Goal: Task Accomplishment & Management: Use online tool/utility

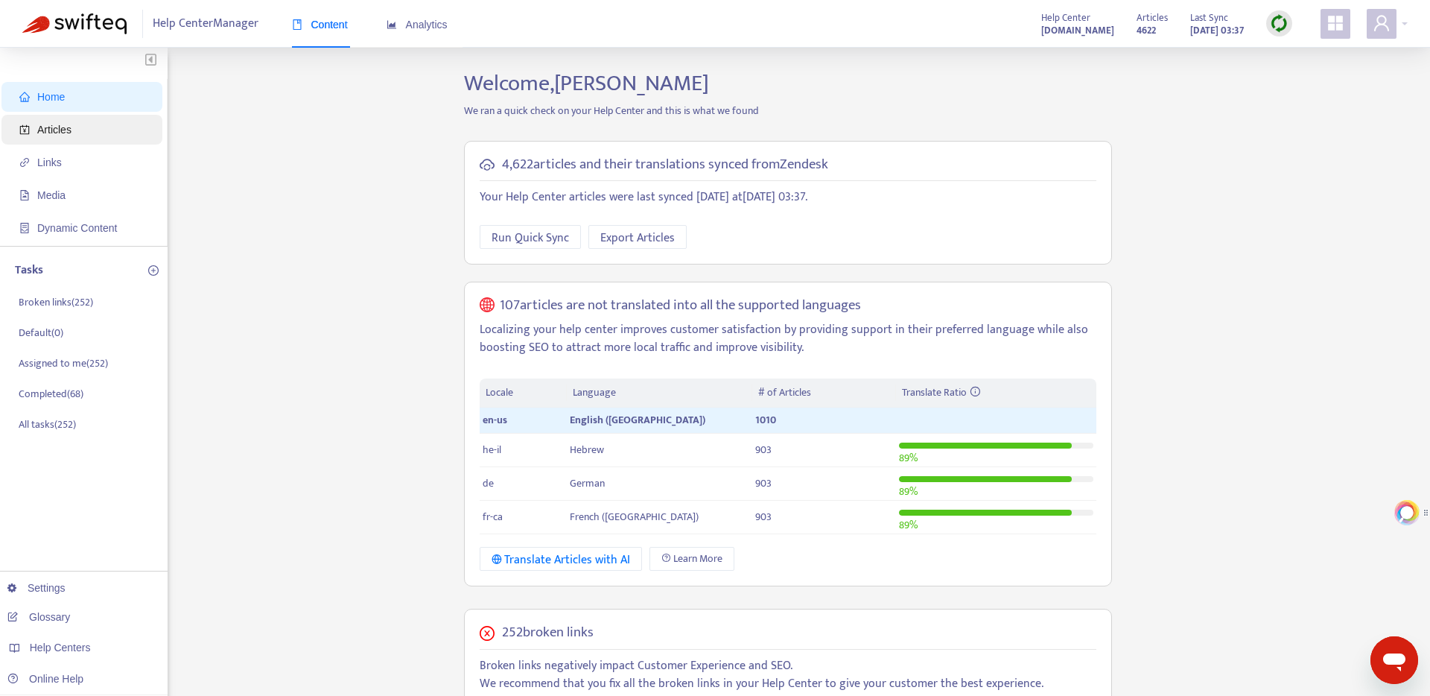
click at [72, 132] on span "Articles" at bounding box center [54, 130] width 34 height 12
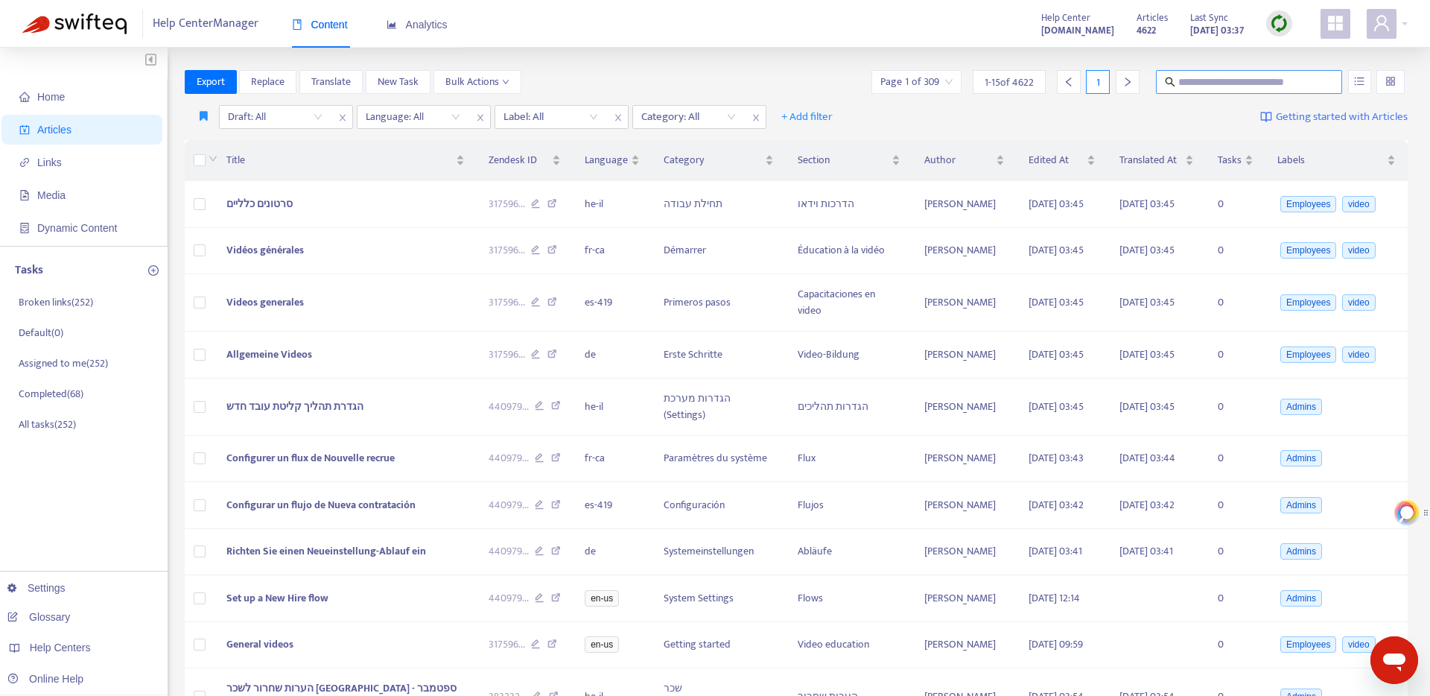
click at [1238, 85] on input "text" at bounding box center [1250, 82] width 143 height 16
type input "**********"
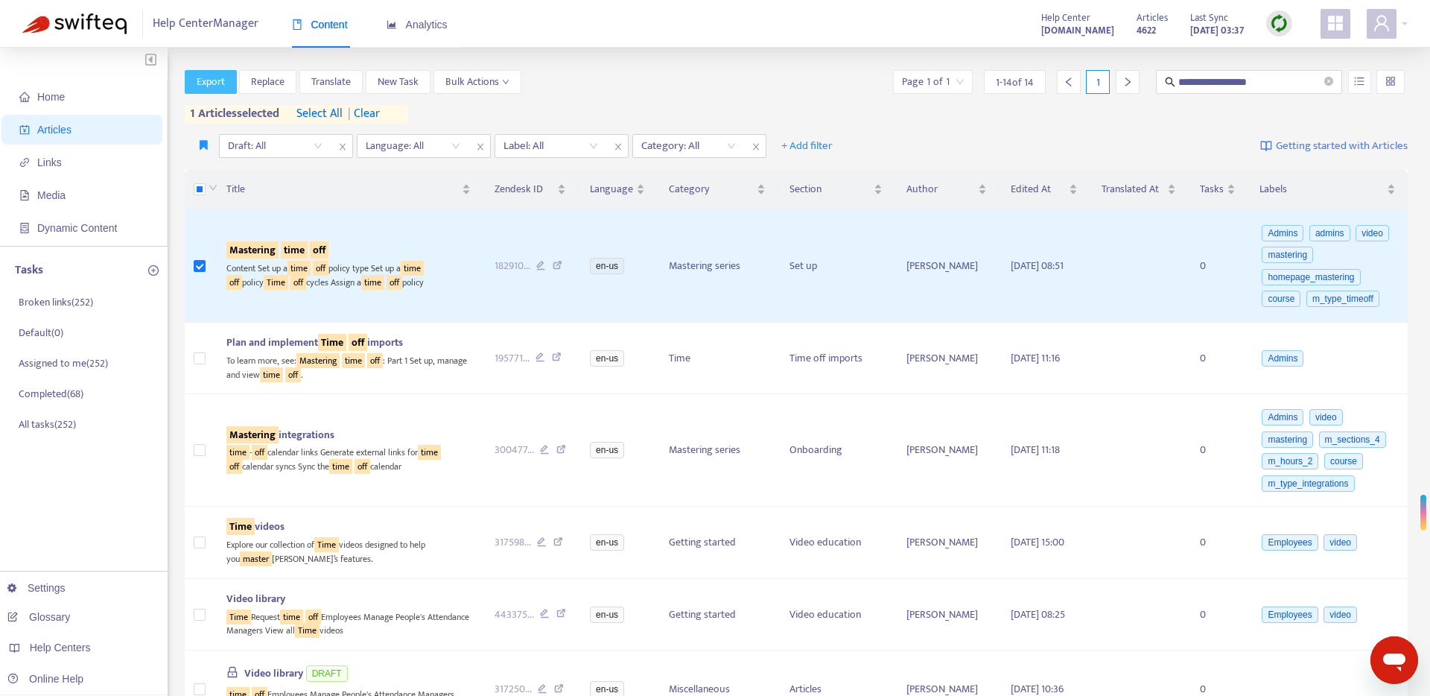
click at [215, 85] on span "Export" at bounding box center [211, 82] width 28 height 16
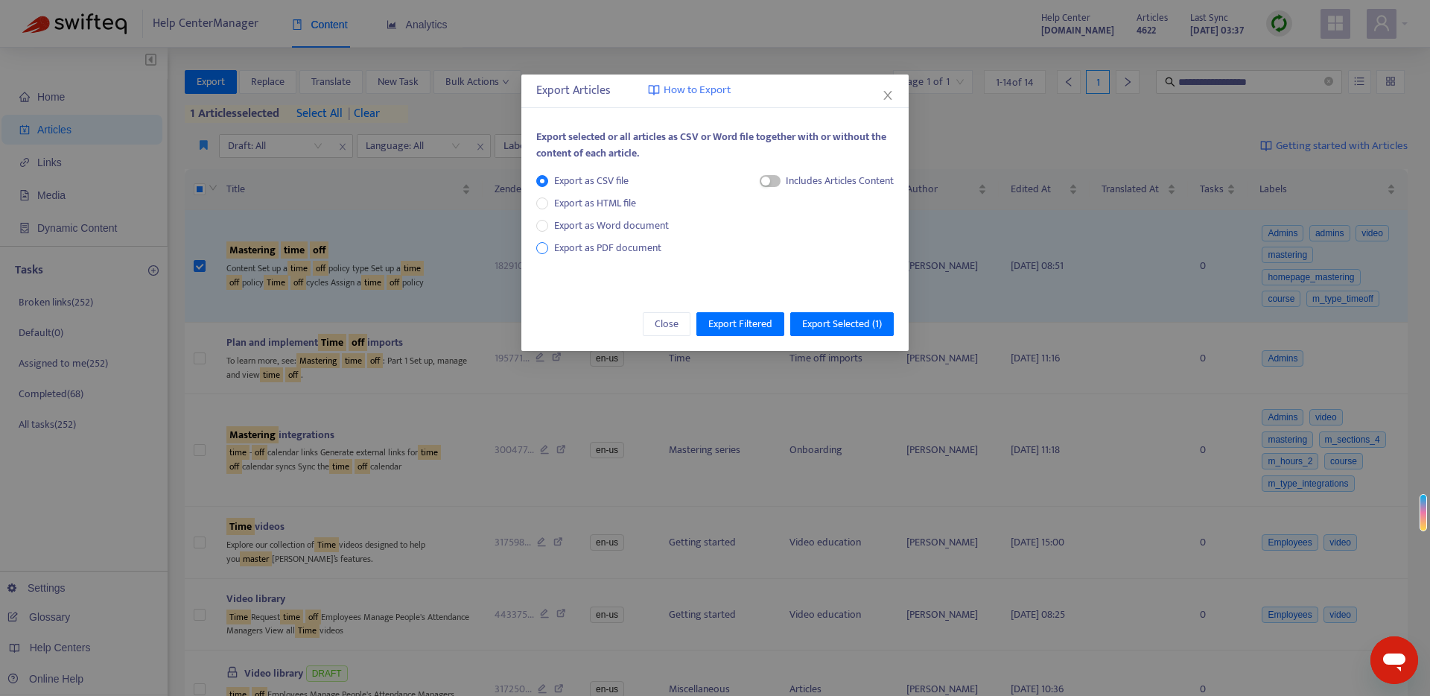
click at [587, 253] on span "Export as PDF document" at bounding box center [607, 247] width 107 height 17
click at [828, 322] on span "Export Selected ( 1 )" at bounding box center [842, 324] width 80 height 16
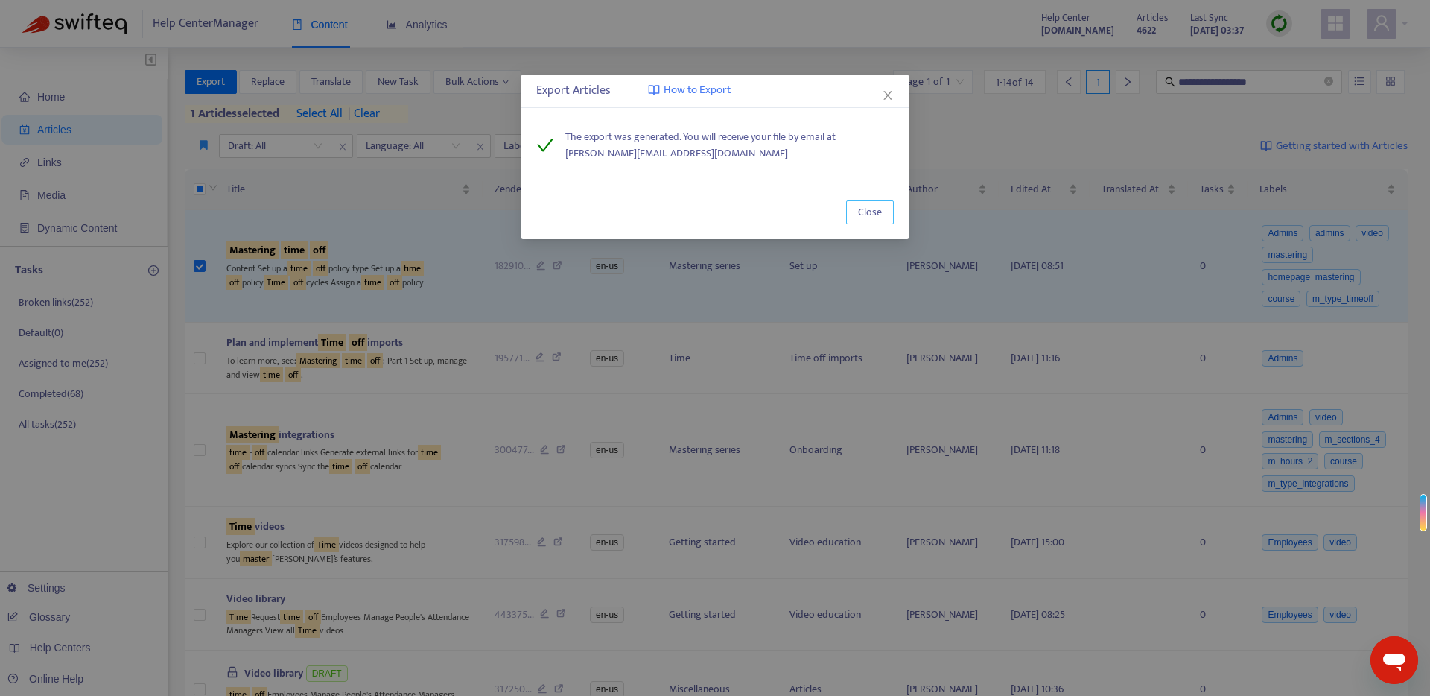
drag, startPoint x: 889, startPoint y: 215, endPoint x: 608, endPoint y: 104, distance: 302.0
click at [889, 215] on button "Close" at bounding box center [870, 212] width 48 height 24
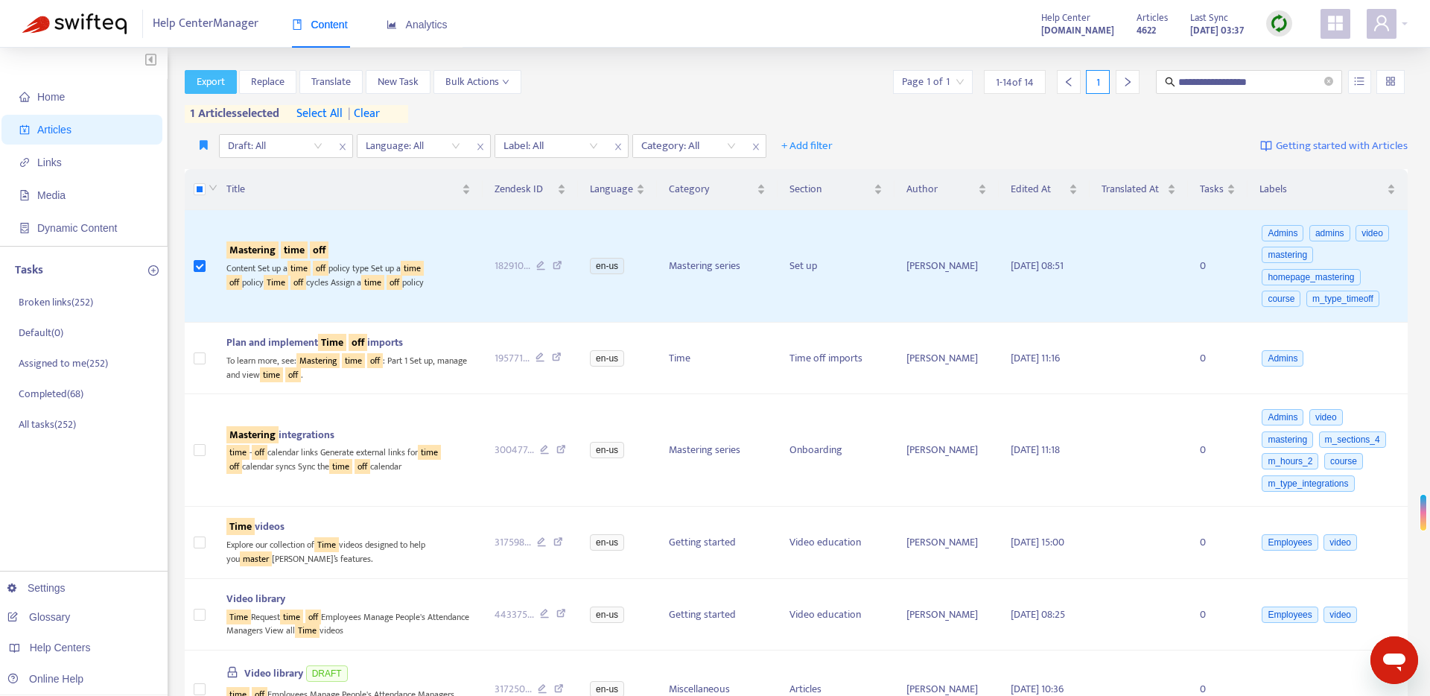
click at [215, 83] on span "Export" at bounding box center [211, 82] width 28 height 16
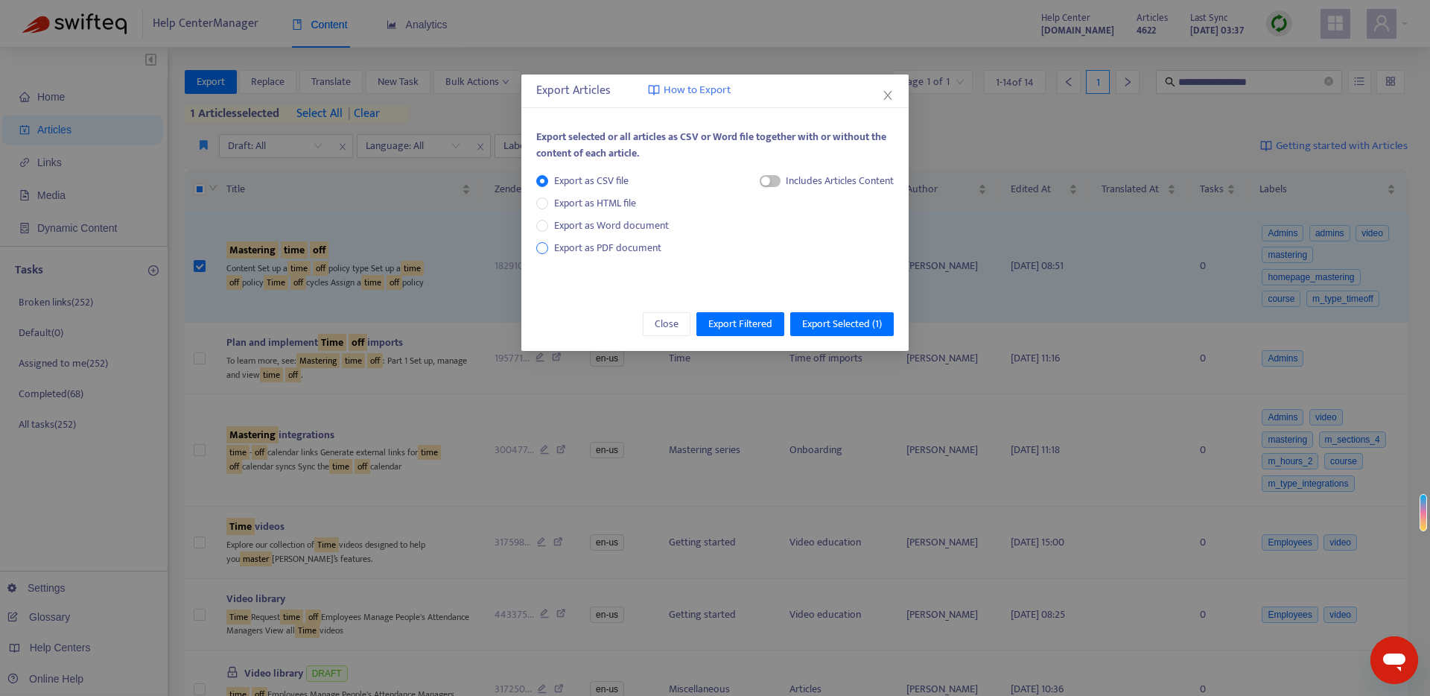
click at [632, 244] on span "Export as PDF document" at bounding box center [607, 247] width 107 height 17
click at [816, 326] on span "Export Selected ( 1 )" at bounding box center [842, 324] width 80 height 16
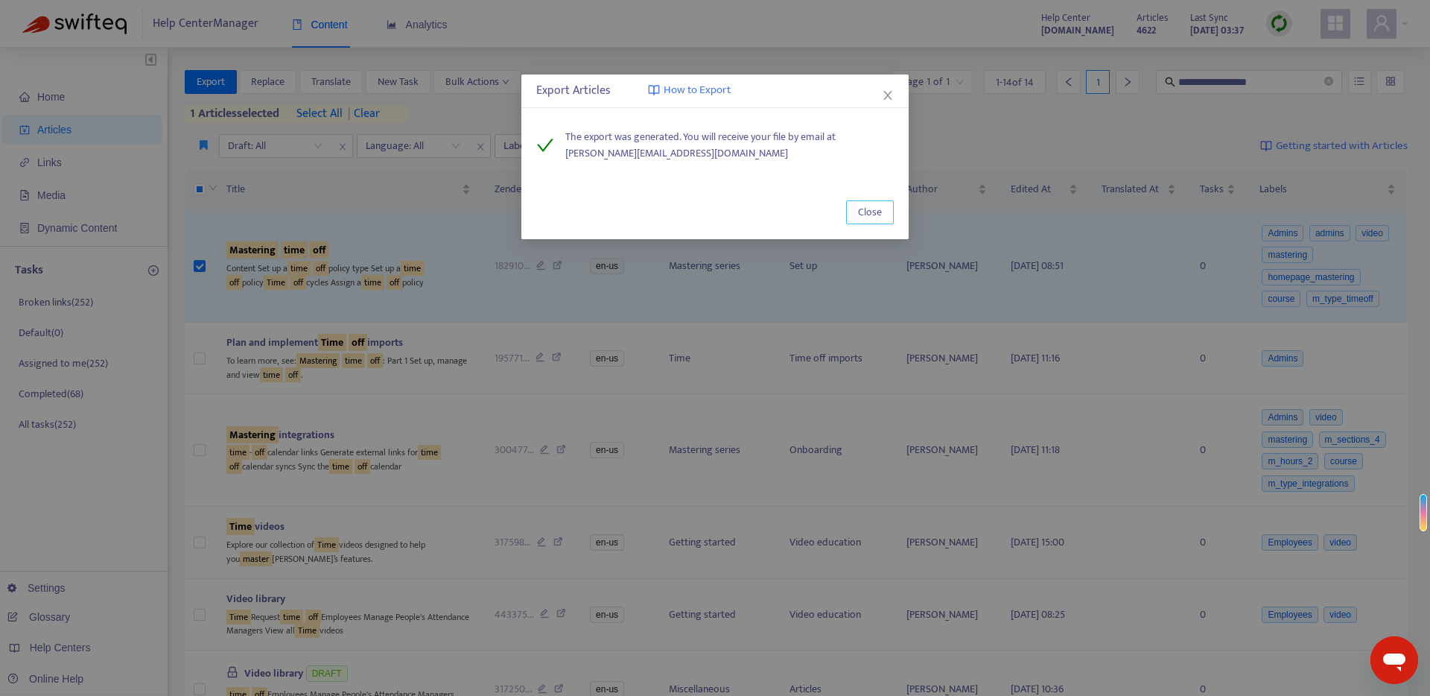
click at [875, 209] on span "Close" at bounding box center [870, 212] width 24 height 16
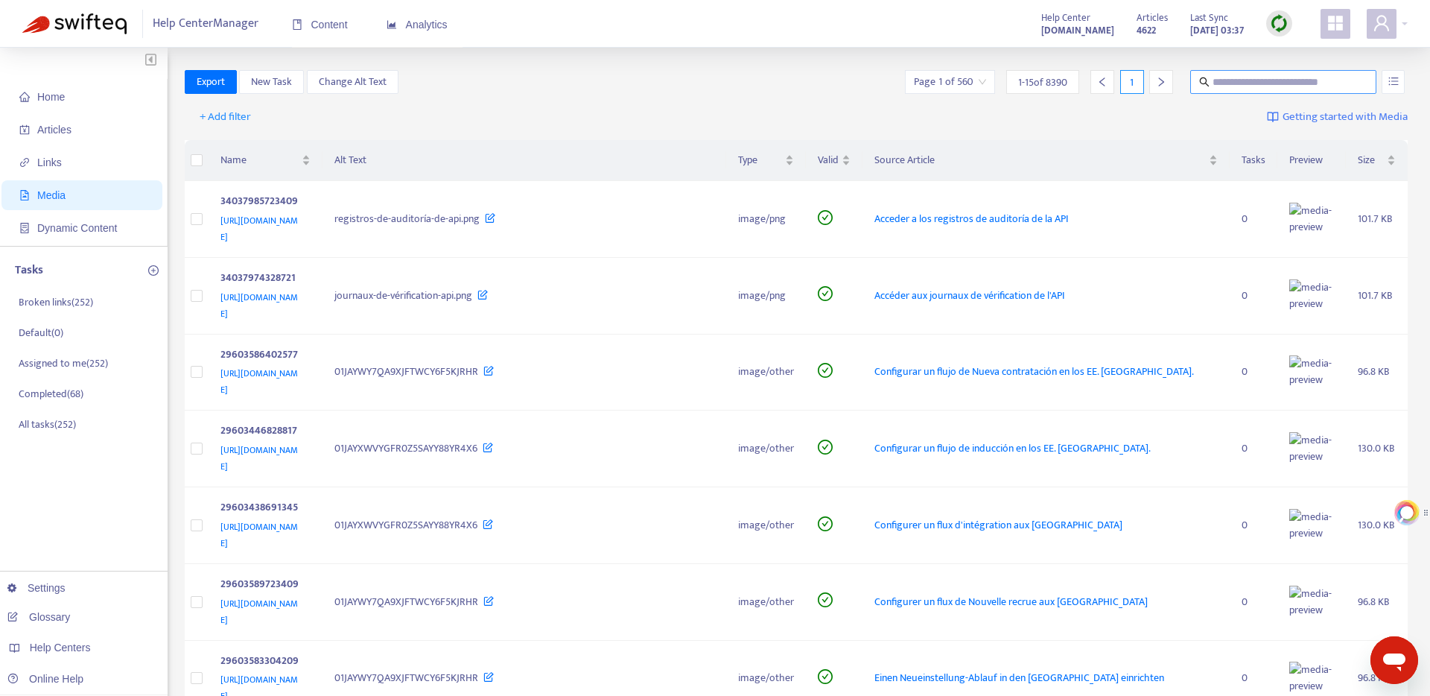
click at [1283, 86] on input "text" at bounding box center [1284, 82] width 143 height 16
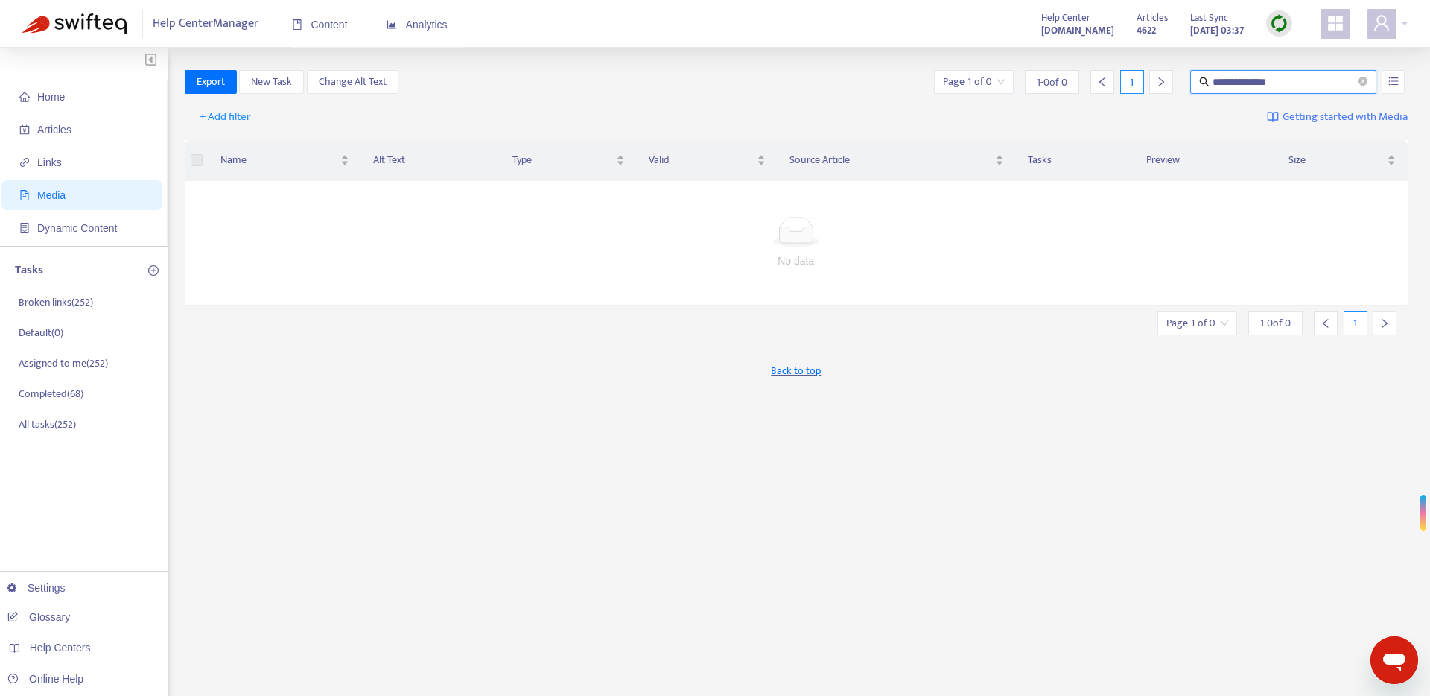
type input "**********"
click at [74, 125] on span "Articles" at bounding box center [84, 130] width 131 height 30
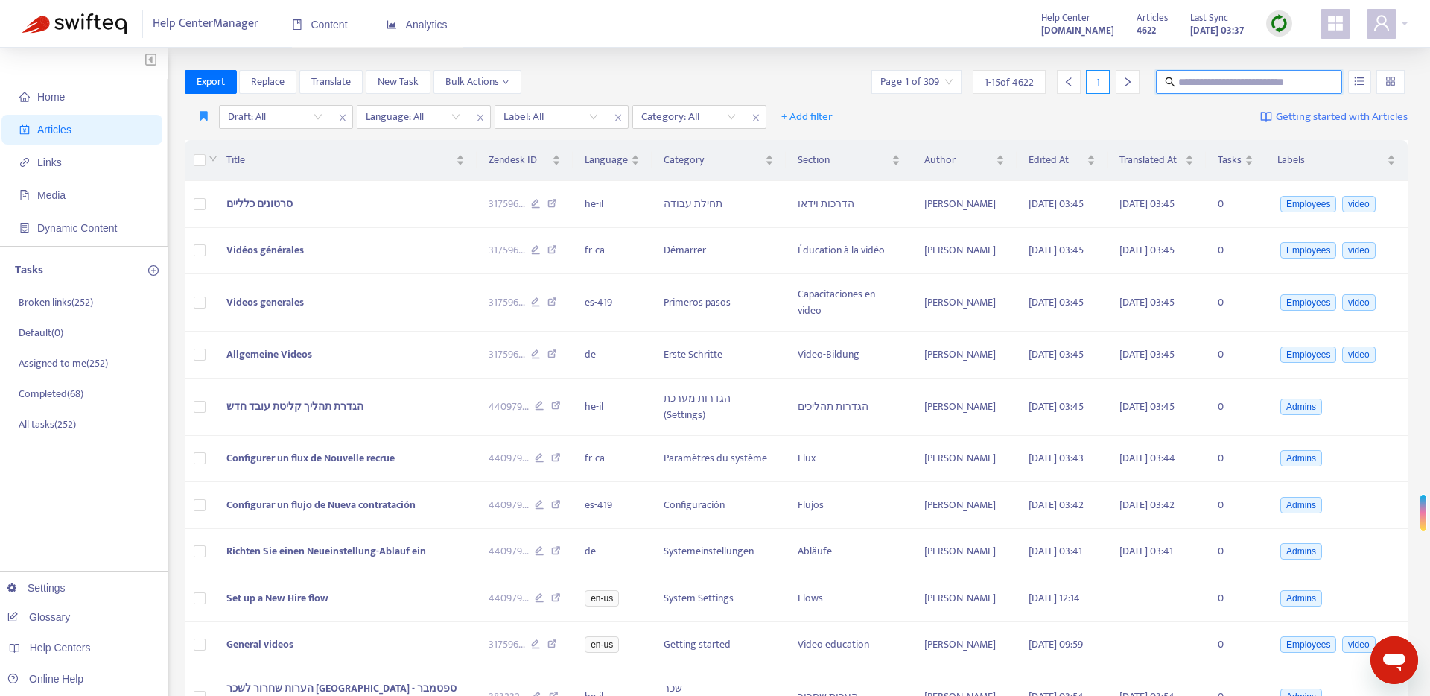
click at [1196, 81] on input "text" at bounding box center [1250, 82] width 143 height 16
type input "**********"
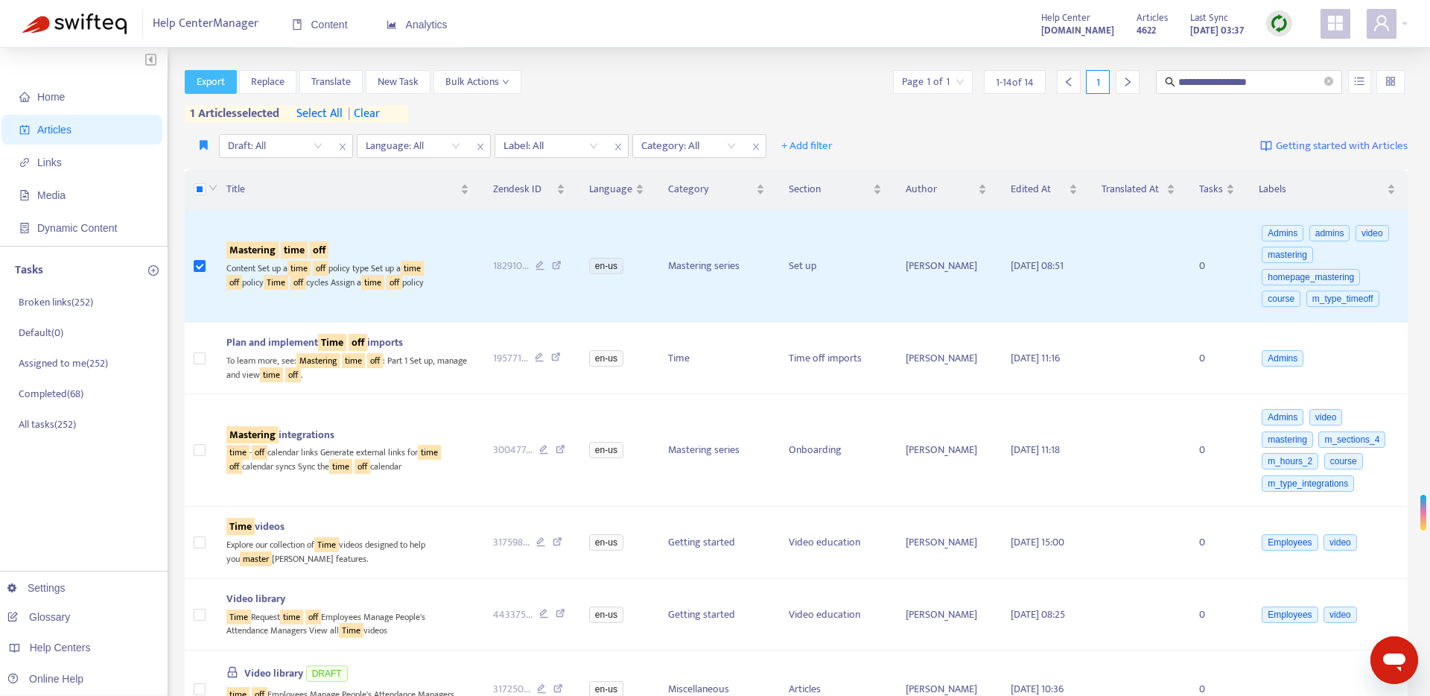
click at [218, 83] on span "Export" at bounding box center [211, 82] width 28 height 16
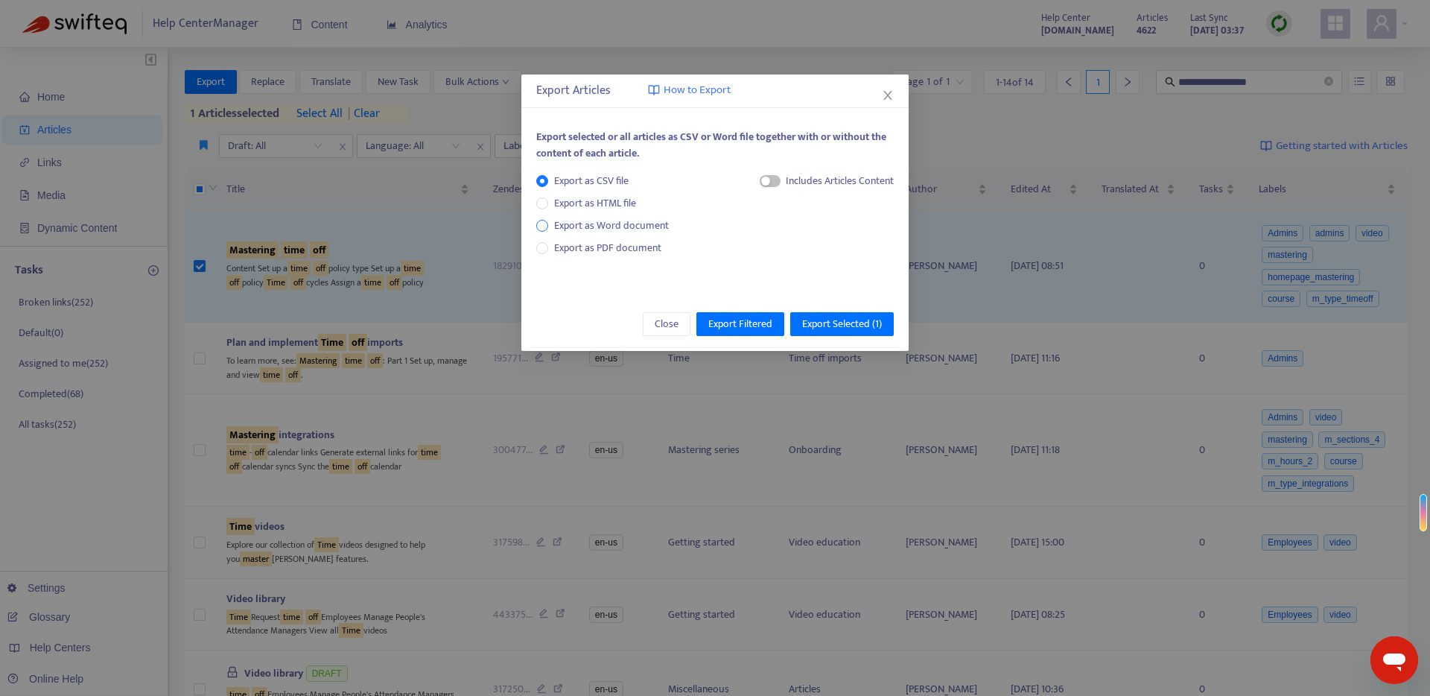
click at [618, 224] on span "Export as Word document" at bounding box center [611, 226] width 127 height 16
click at [828, 328] on span "Export Selected ( 1 )" at bounding box center [842, 324] width 80 height 16
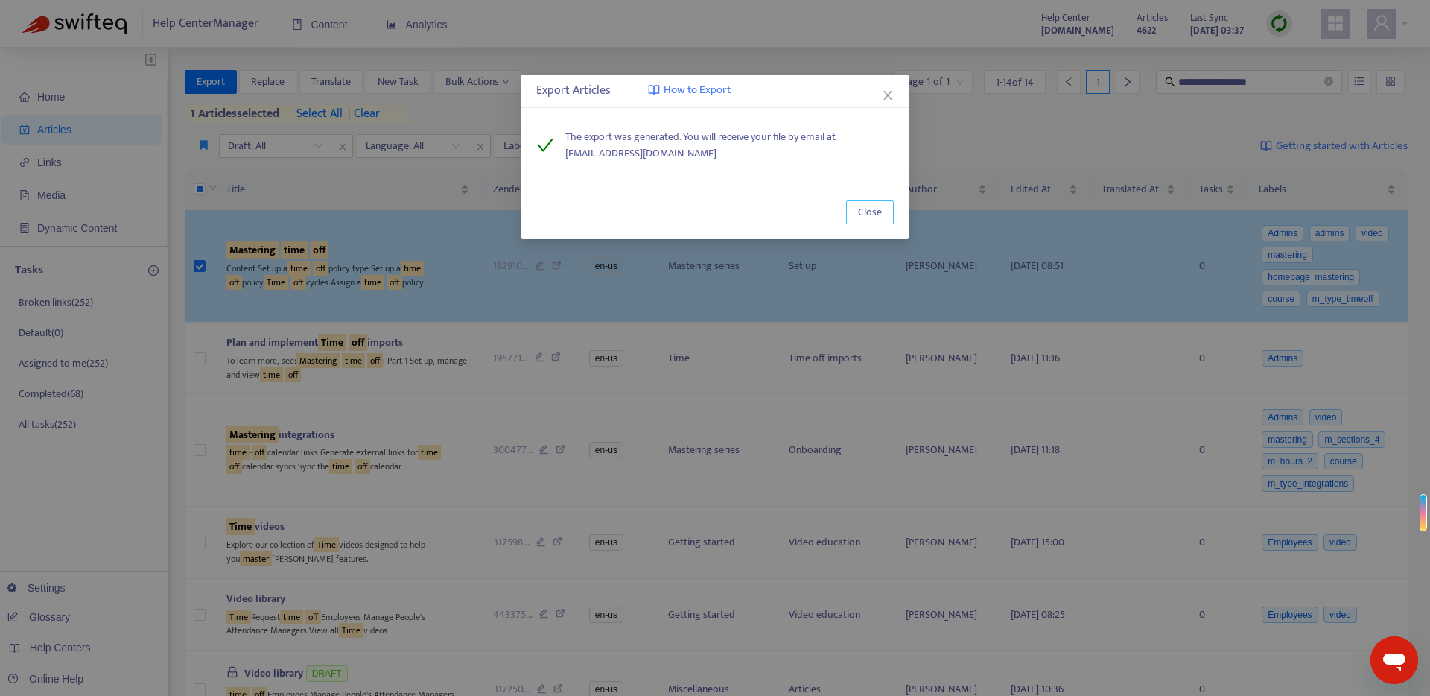
click at [872, 212] on span "Close" at bounding box center [870, 212] width 24 height 16
